Goal: Check status: Check status

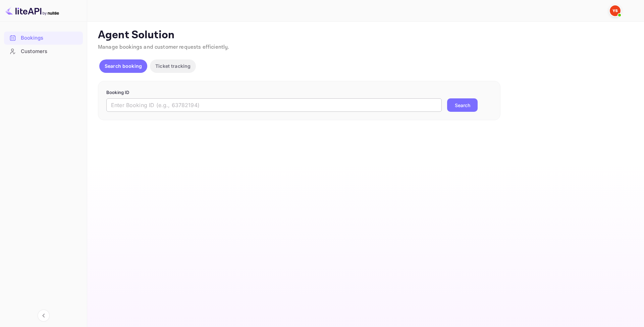
drag, startPoint x: 158, startPoint y: 104, endPoint x: 169, endPoint y: 102, distance: 11.6
click at [158, 104] on input "text" at bounding box center [274, 104] width 336 height 13
paste input "8919806"
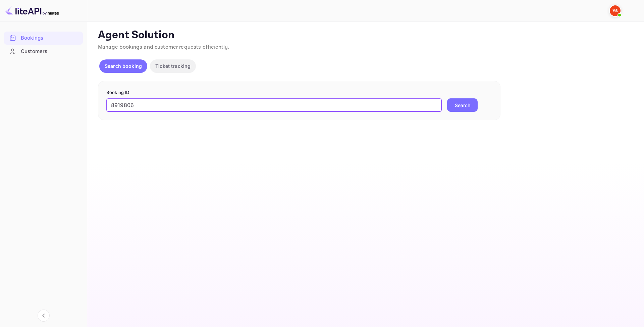
type input "8919806"
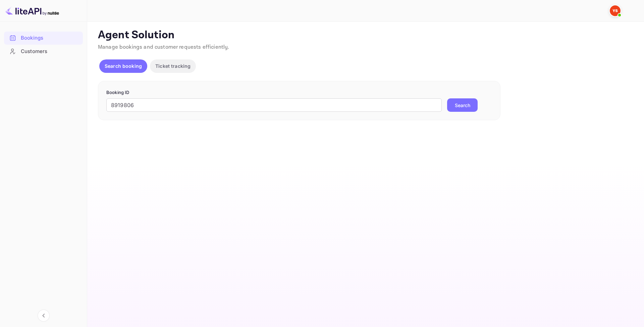
click at [467, 100] on button "Search" at bounding box center [462, 104] width 31 height 13
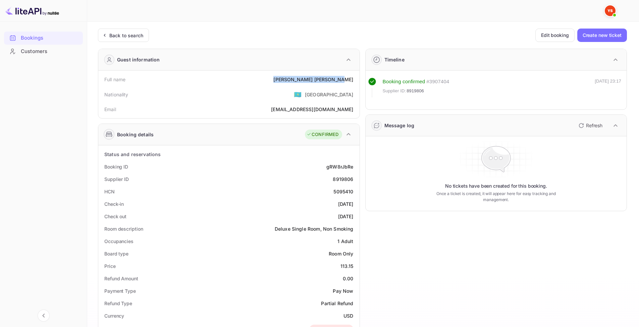
drag, startPoint x: 320, startPoint y: 78, endPoint x: 358, endPoint y: 81, distance: 37.4
click at [358, 81] on div "Full name [PERSON_NAME] Nationality 🇰🇿 [DEMOGRAPHIC_DATA] [PERSON_NAME] [PERSON…" at bounding box center [228, 94] width 261 height 48
copy div "[PERSON_NAME]"
click at [340, 182] on div "8919806" at bounding box center [343, 178] width 20 height 7
click at [339, 181] on div "8919806" at bounding box center [343, 178] width 20 height 7
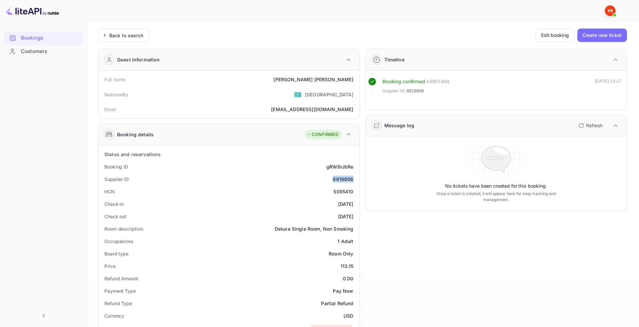
click at [339, 181] on div "8919806" at bounding box center [343, 178] width 20 height 7
copy div "8919806"
drag, startPoint x: 306, startPoint y: 78, endPoint x: 355, endPoint y: 81, distance: 49.4
click at [355, 81] on div "Full name [PERSON_NAME]" at bounding box center [229, 79] width 256 height 12
copy div "[PERSON_NAME]"
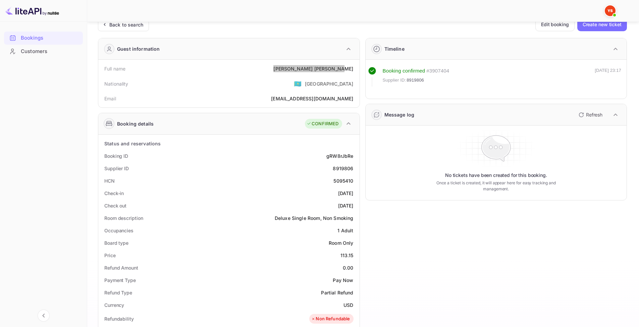
scroll to position [34, 0]
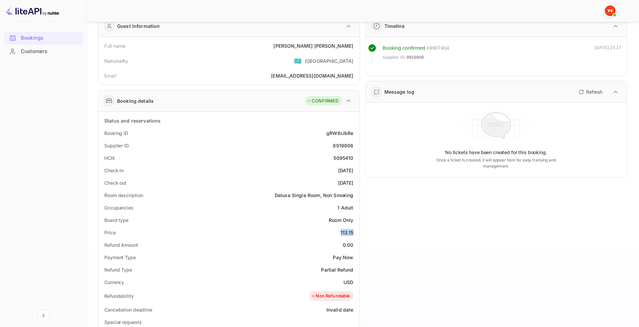
drag, startPoint x: 338, startPoint y: 234, endPoint x: 354, endPoint y: 235, distance: 16.5
click at [354, 235] on div "Price 113.15" at bounding box center [229, 232] width 256 height 12
copy div "113.15"
